Goal: Register for event/course

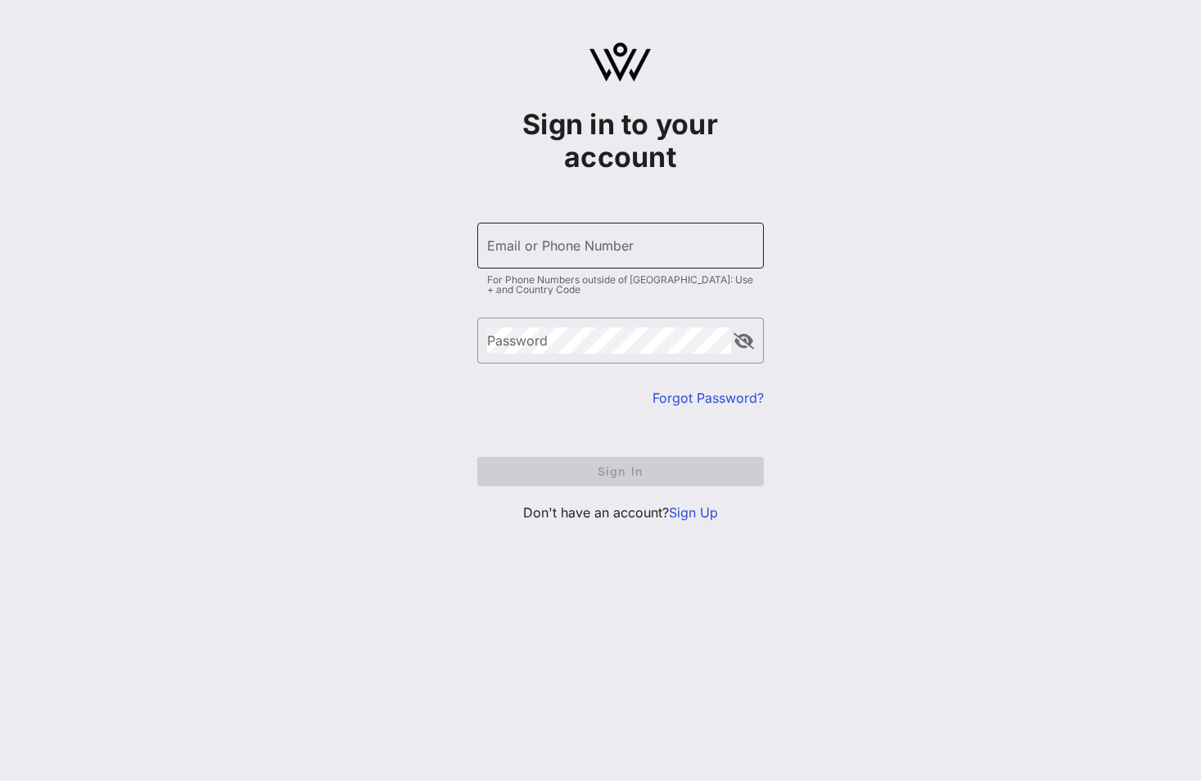
click at [584, 229] on div "Email or Phone Number" at bounding box center [620, 246] width 267 height 46
click at [687, 516] on link "Sign Up" at bounding box center [693, 512] width 49 height 16
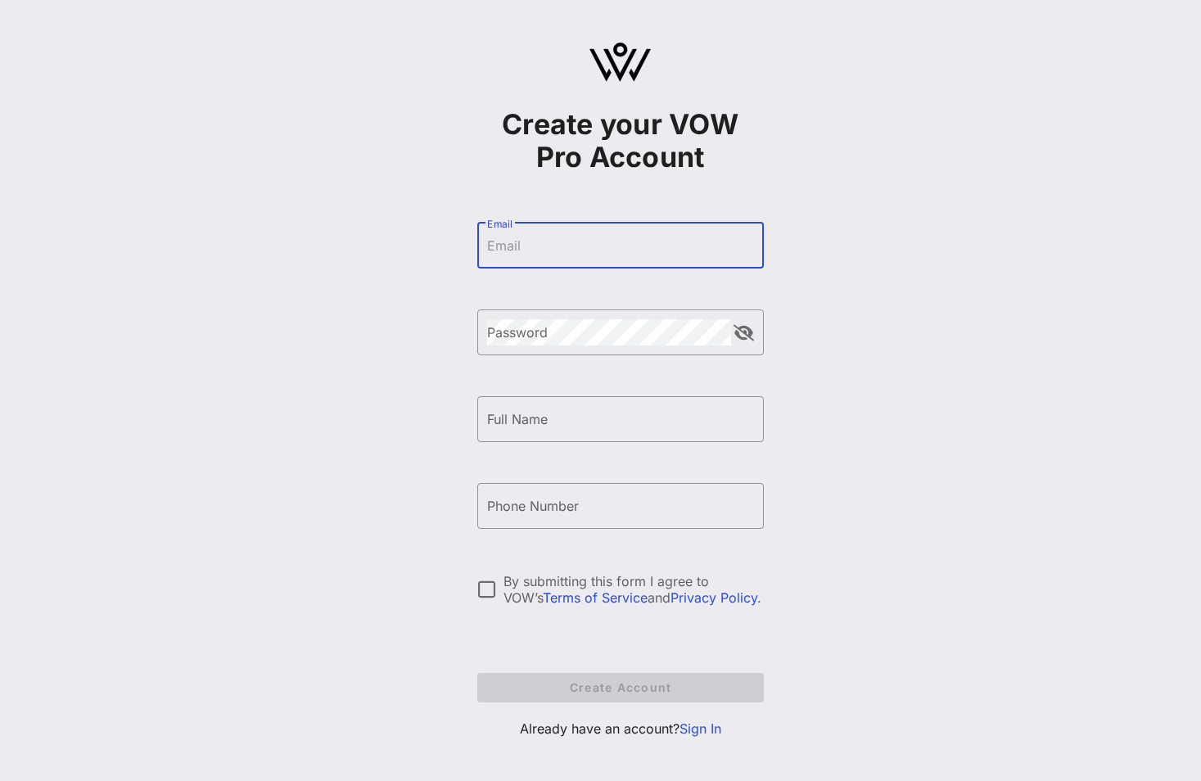
click at [487, 252] on input "Email" at bounding box center [620, 246] width 267 height 26
type input "T"
type input "[EMAIL_ADDRESS][DOMAIN_NAME]"
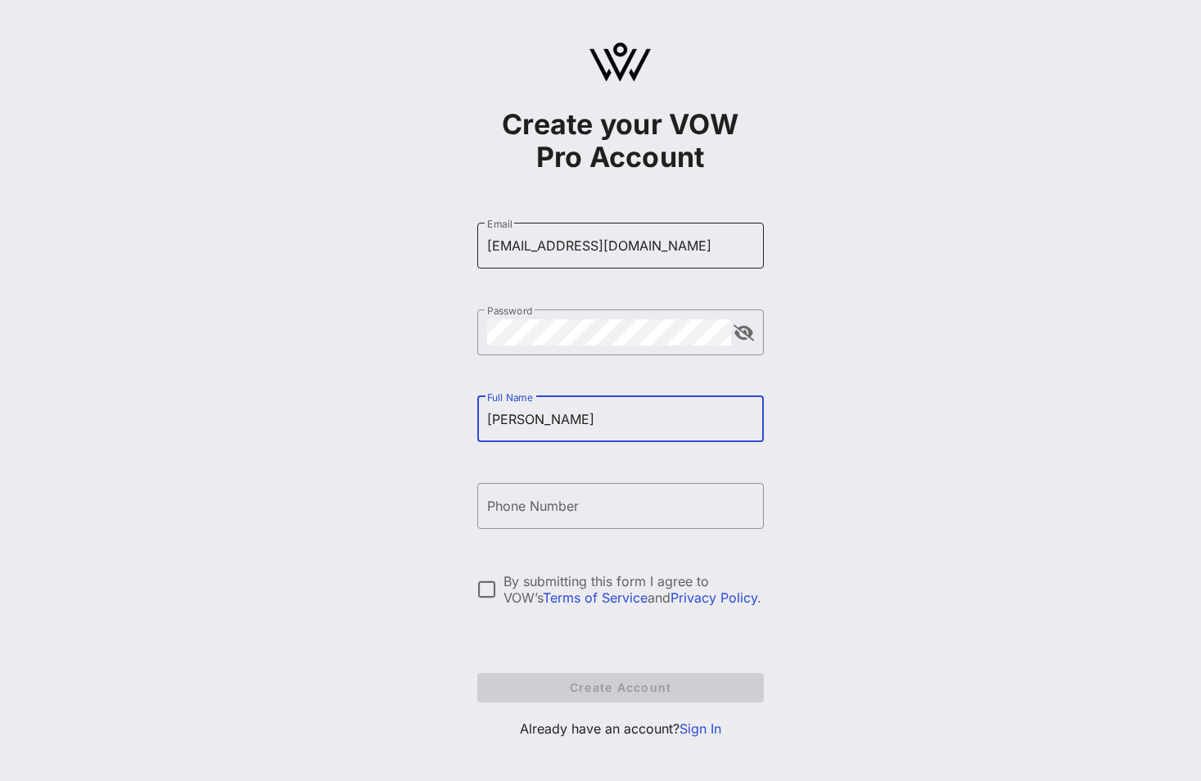
type input "[PERSON_NAME]"
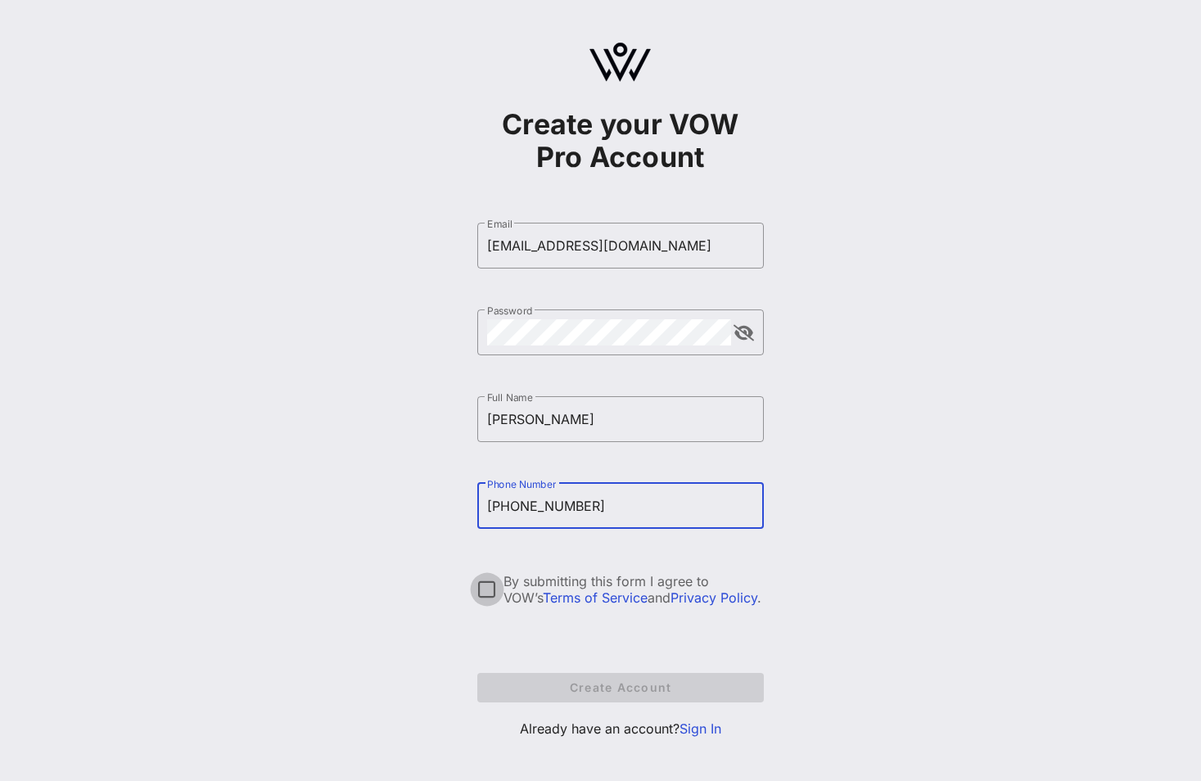
type input "[PHONE_NUMBER]"
click at [486, 588] on div at bounding box center [487, 590] width 28 height 28
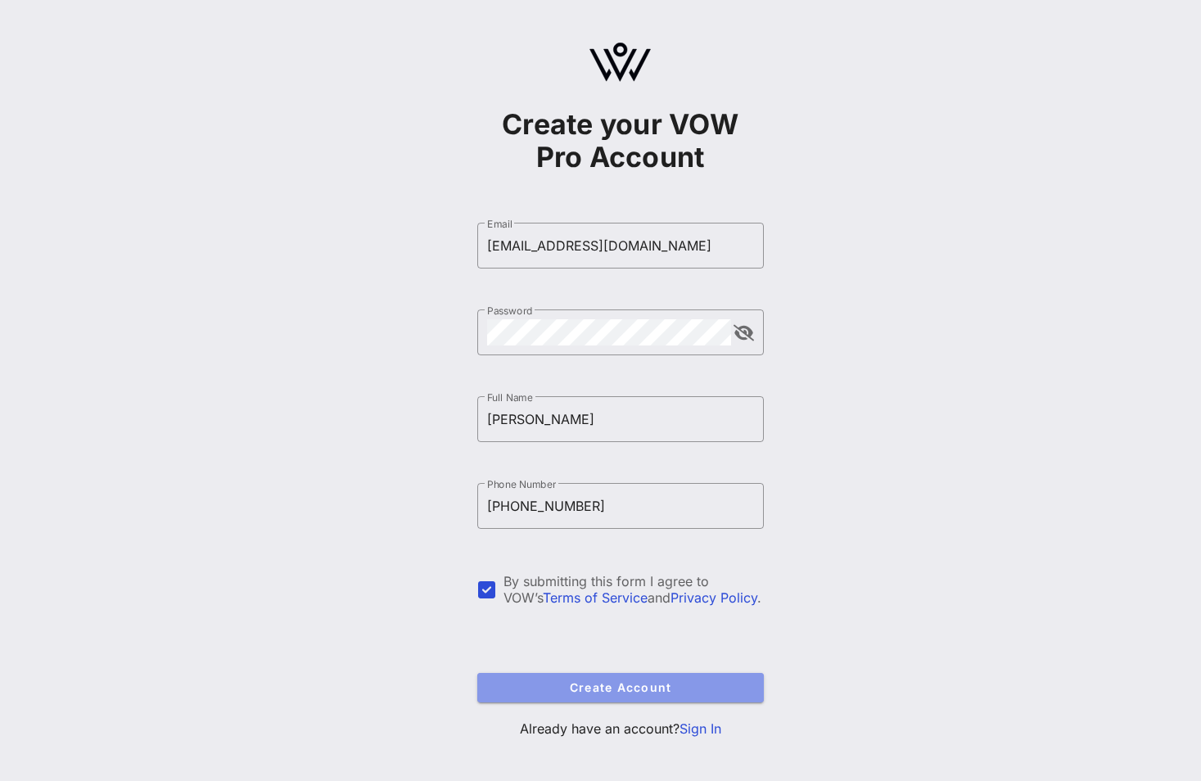
click at [535, 681] on span "Create Account" at bounding box center [621, 688] width 260 height 14
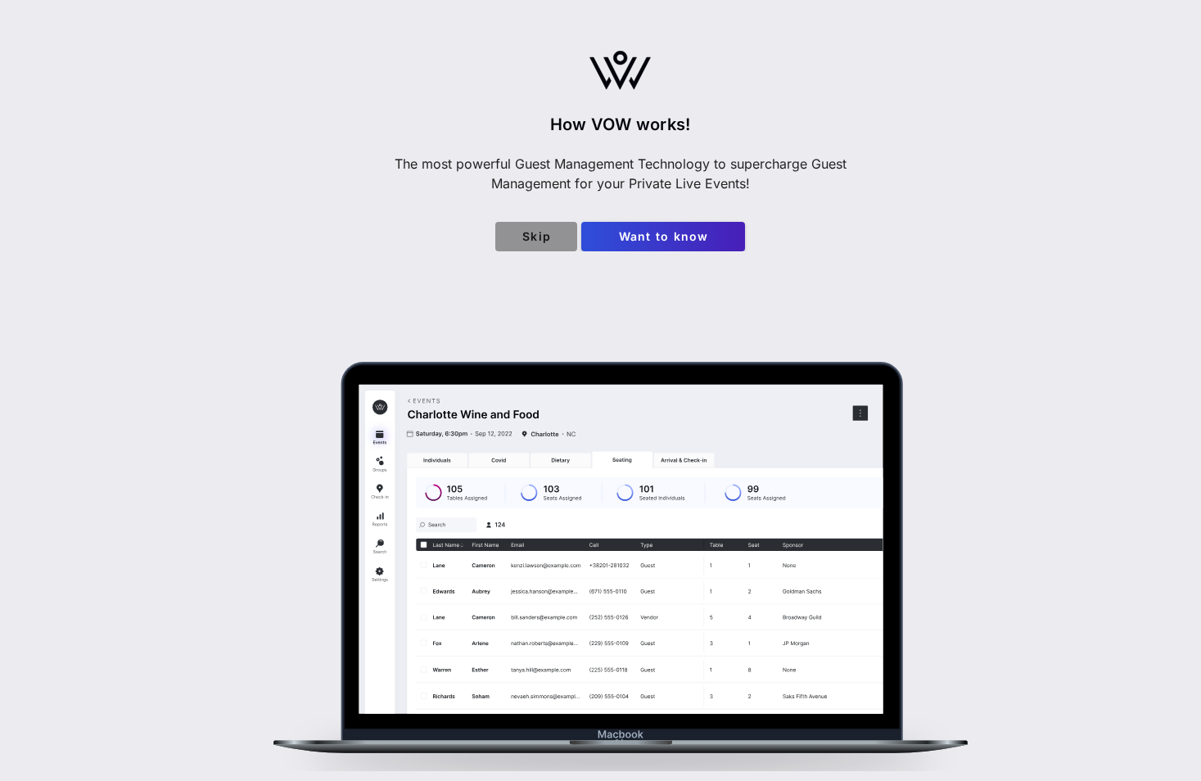
click at [541, 236] on span "Skip" at bounding box center [537, 236] width 56 height 14
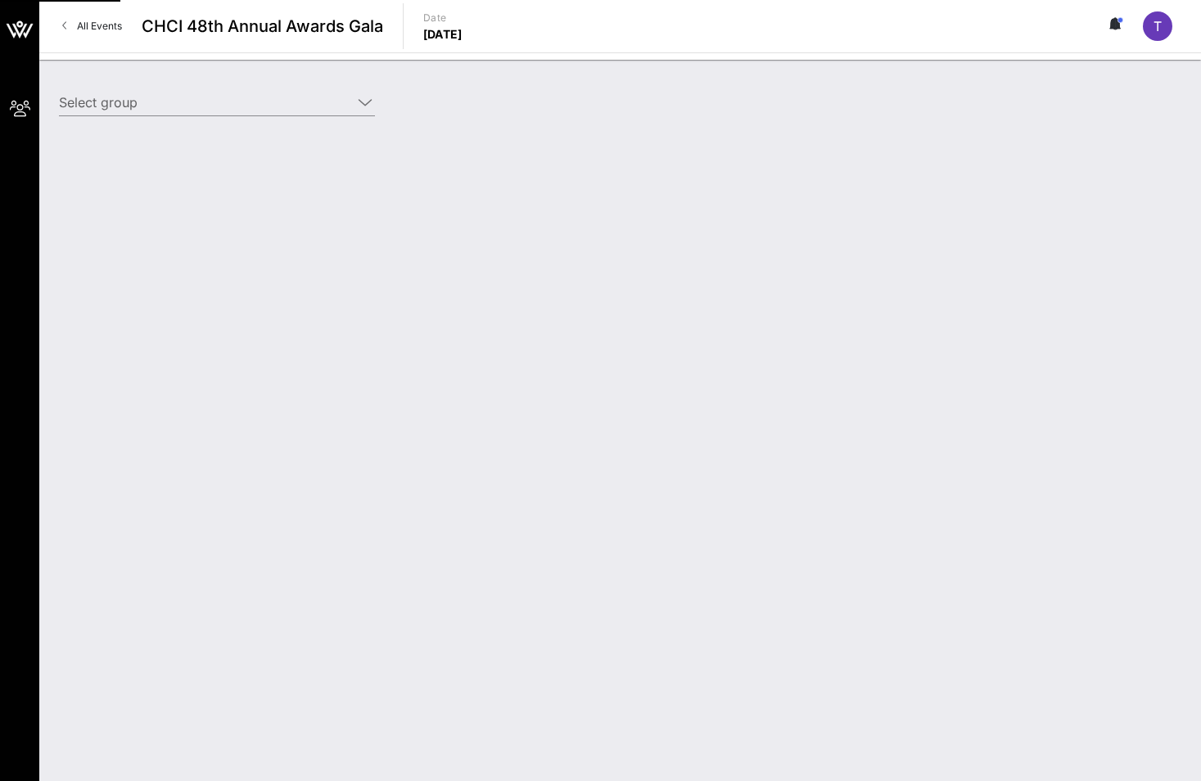
type input "Ørsted Wind Power North America LLC (Ørsted Wind Power North America LLC) [[PER…"
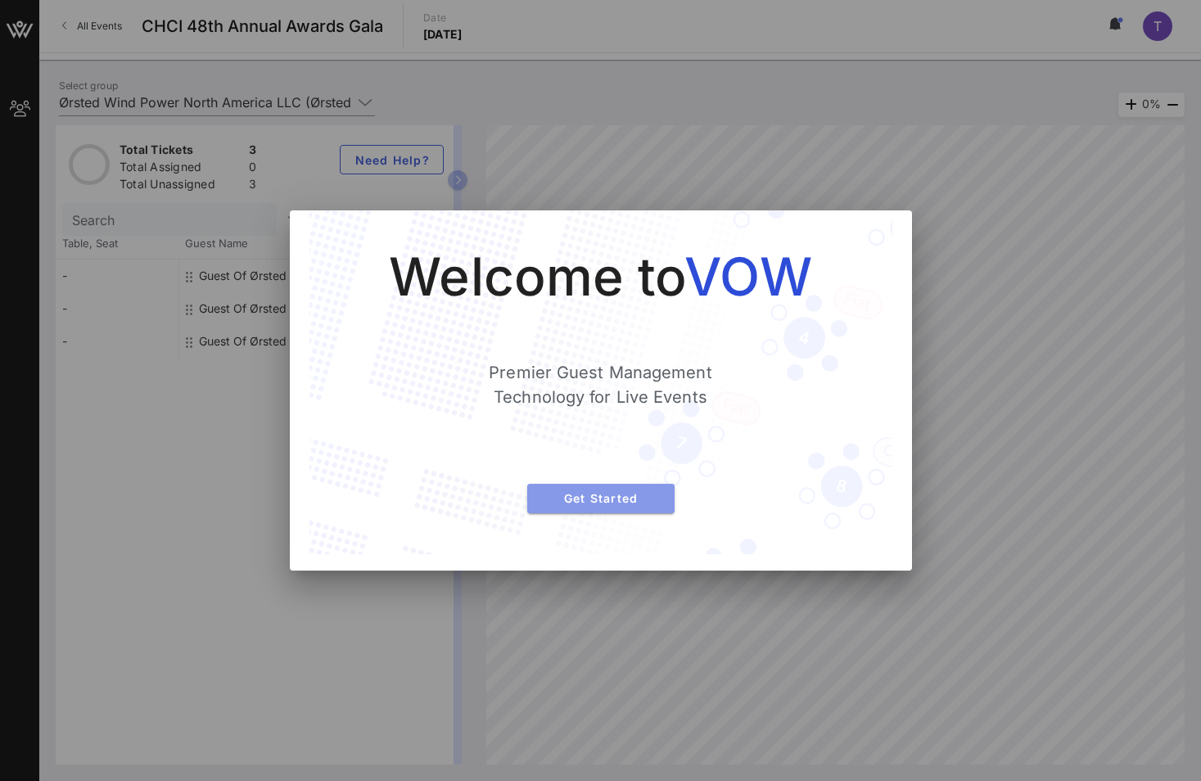
click at [546, 494] on span "Get Started" at bounding box center [600, 498] width 121 height 14
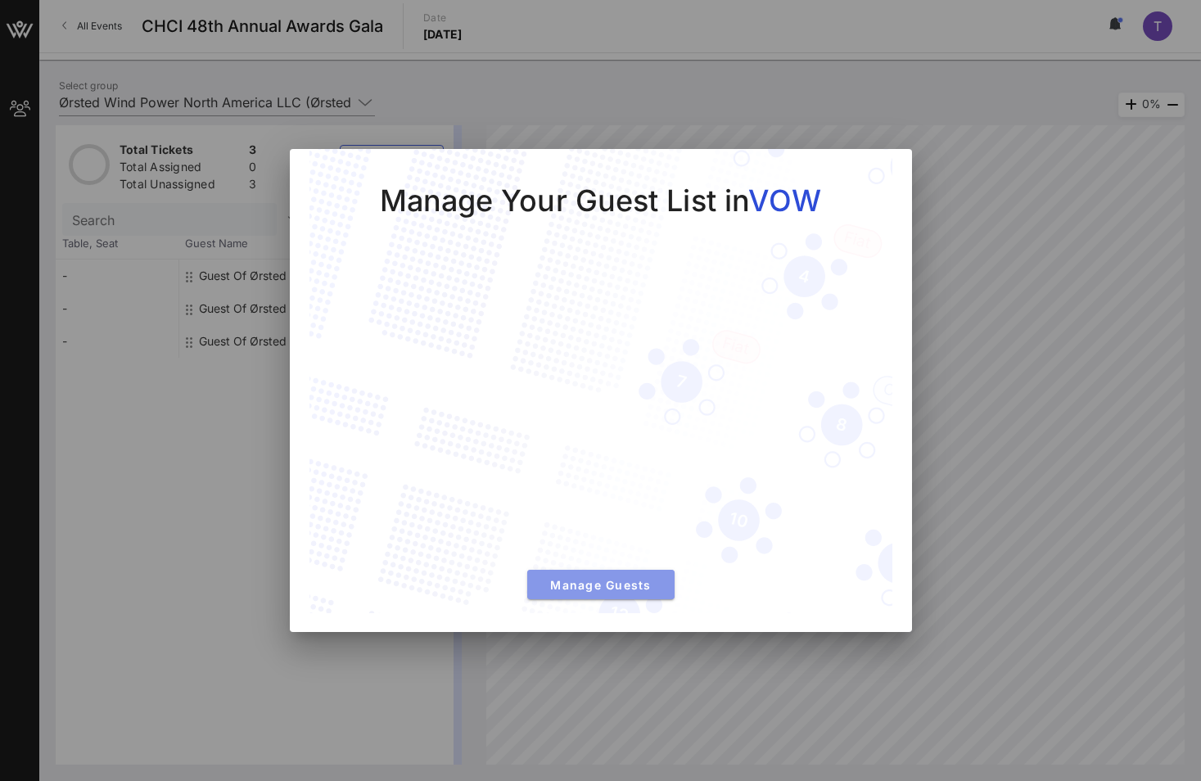
click at [586, 586] on span "Manage Guests" at bounding box center [600, 585] width 121 height 14
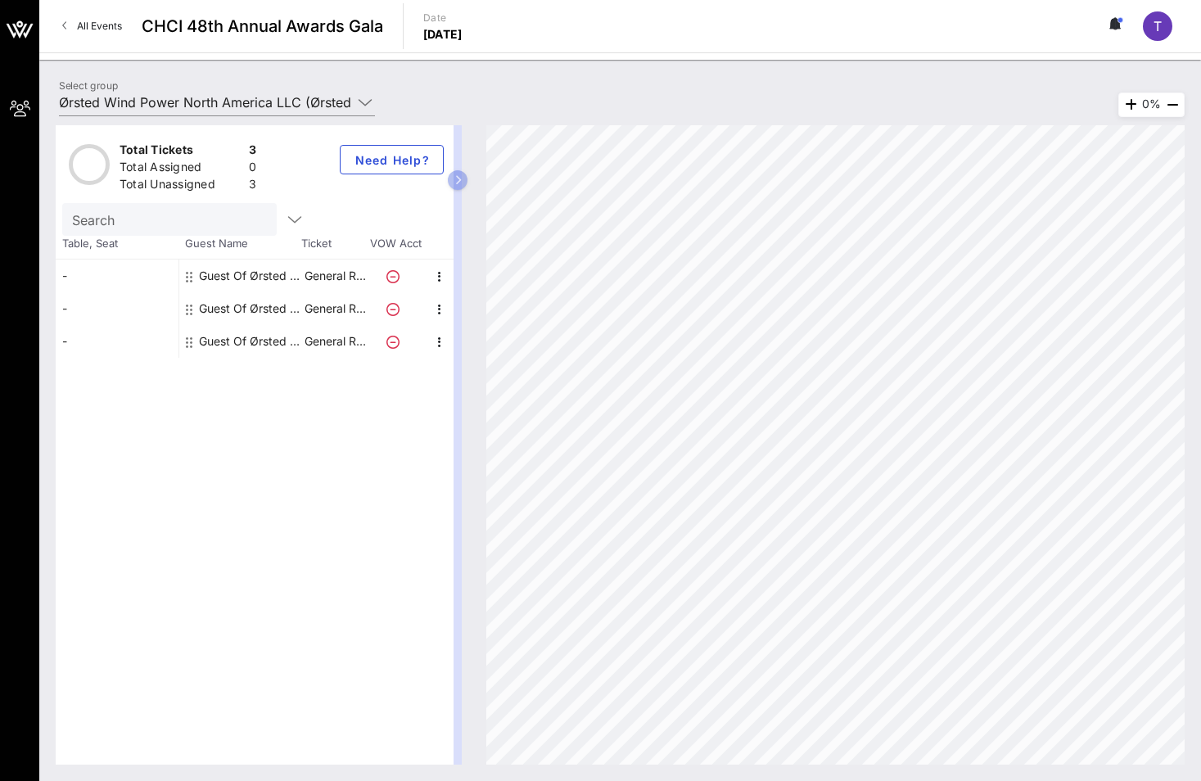
click at [120, 270] on div "-" at bounding box center [117, 276] width 123 height 33
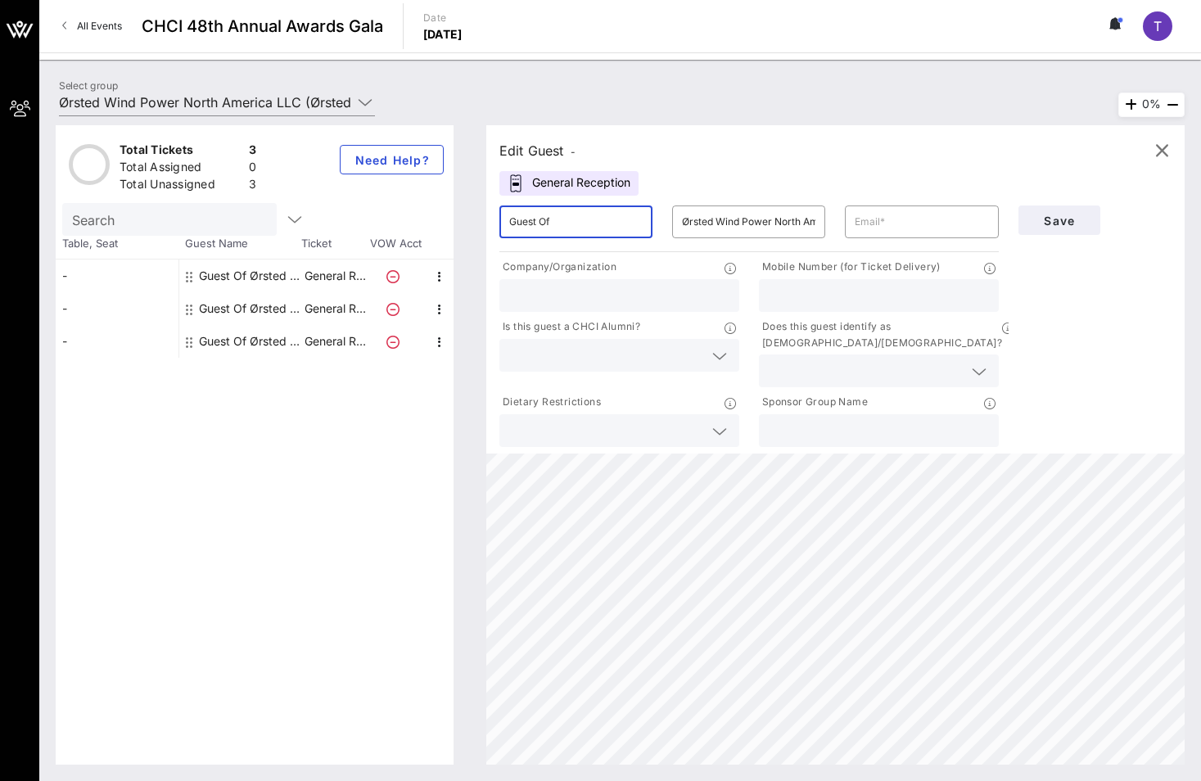
click at [592, 211] on input "Guest Of" at bounding box center [575, 222] width 133 height 26
click at [914, 219] on input "text" at bounding box center [921, 222] width 133 height 26
type input "[EMAIL_ADDRESS][DOMAIN_NAME]"
click at [663, 294] on input "text" at bounding box center [619, 295] width 220 height 21
click at [619, 212] on input "Guest Of" at bounding box center [575, 222] width 133 height 26
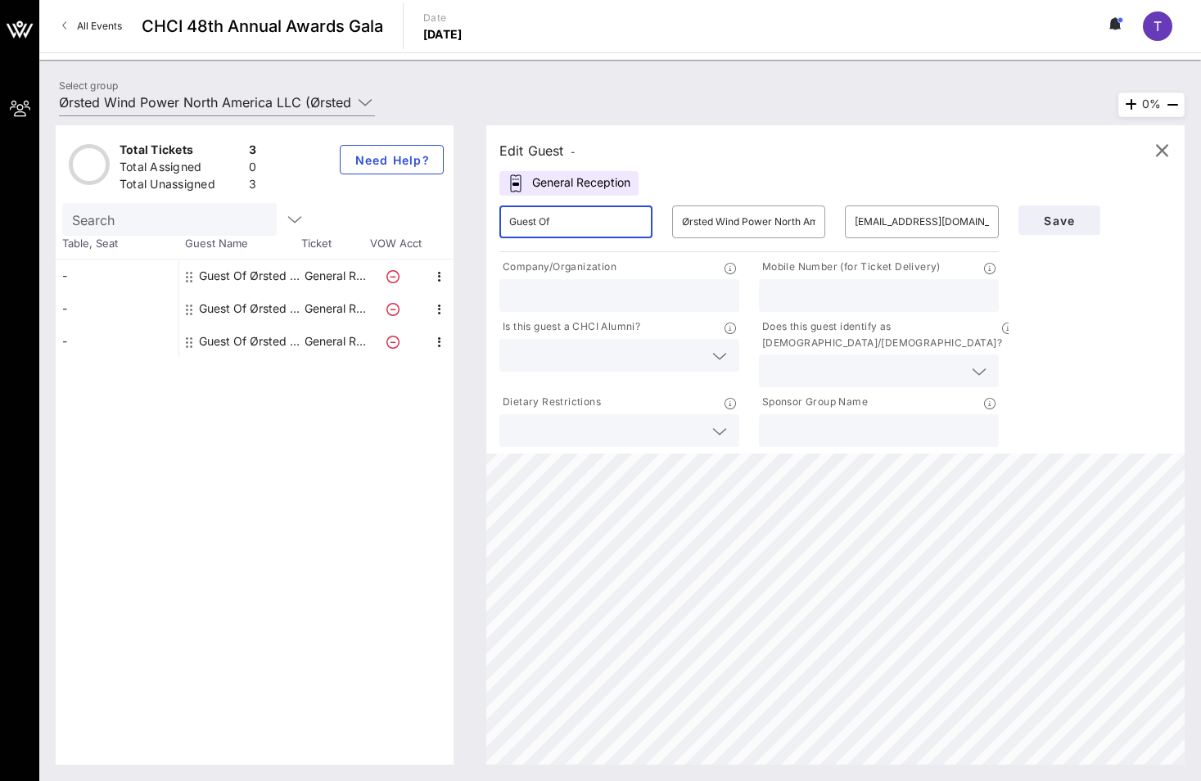
click at [619, 212] on input "Guest Of" at bounding box center [575, 222] width 133 height 26
type input "[PERSON_NAME]"
click at [977, 286] on input "text" at bounding box center [879, 295] width 220 height 21
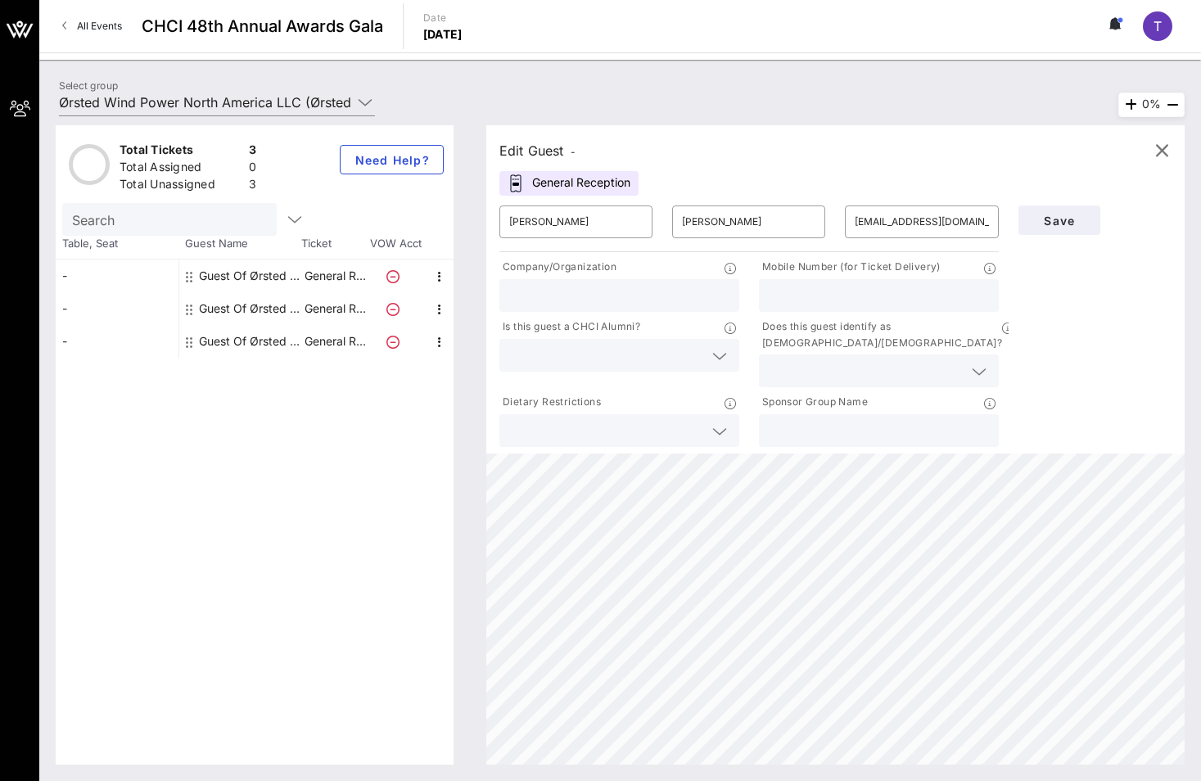
click at [832, 286] on input "text" at bounding box center [879, 295] width 220 height 21
paste input "[PHONE_NUMBER]"
click at [777, 293] on input "[PHONE_NUMBER]" at bounding box center [879, 295] width 220 height 21
type input "8579721158"
click at [789, 420] on input "text" at bounding box center [879, 430] width 220 height 21
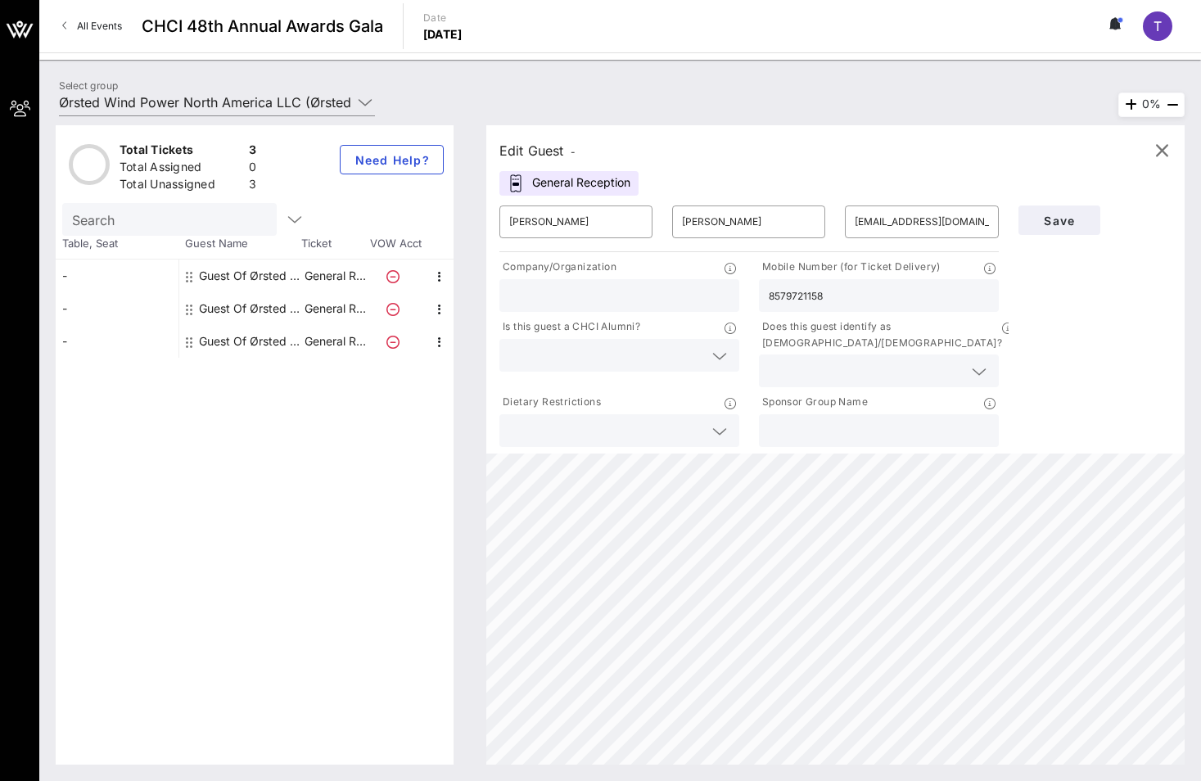
click at [946, 420] on input "text" at bounding box center [879, 430] width 220 height 21
paste input "Ørsted"
type input "Ørsted"
click at [638, 293] on input "text" at bounding box center [619, 295] width 220 height 21
paste input "Ørsted"
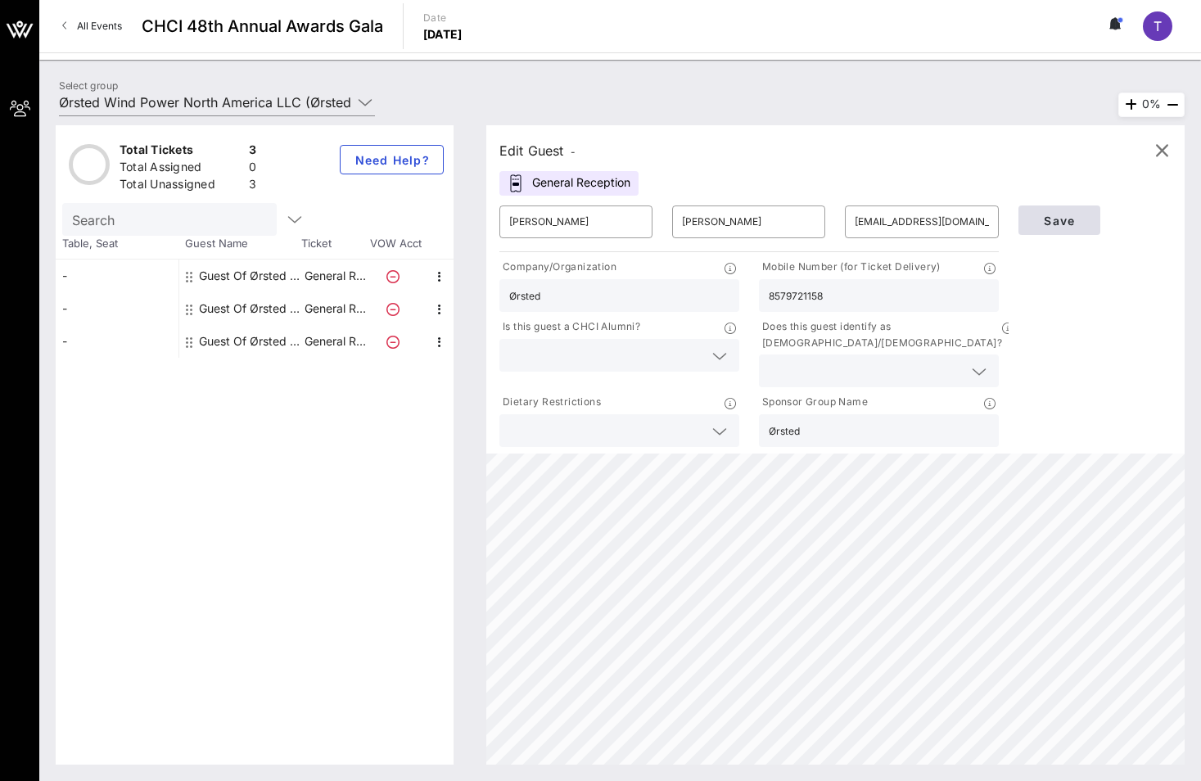
type input "Ørsted"
click at [1046, 216] on span "Save" at bounding box center [1060, 221] width 56 height 14
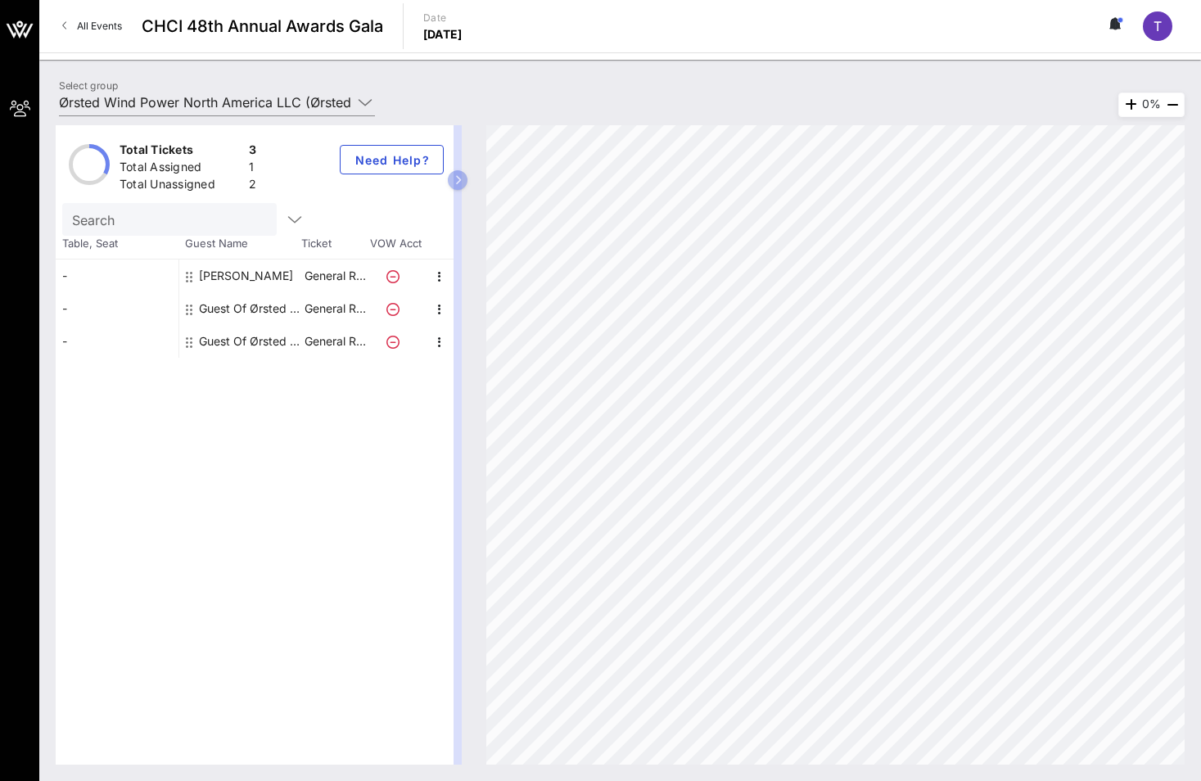
click at [252, 305] on div "Guest Of Ørsted Wind Power North America LLC" at bounding box center [250, 308] width 103 height 33
